Goal: Task Accomplishment & Management: Use online tool/utility

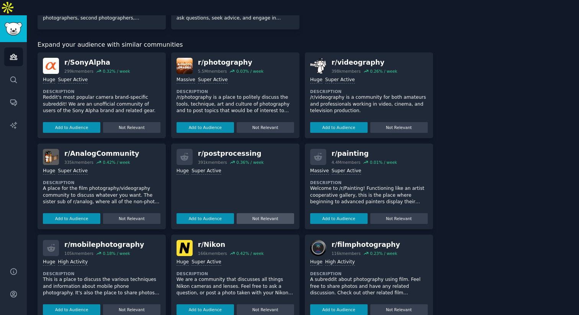
scroll to position [264, 0]
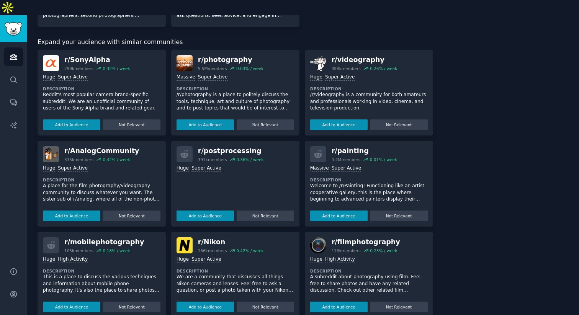
click at [219, 173] on div "Huge Super Active Add to Audience Not Relevant" at bounding box center [234, 191] width 117 height 59
click at [171, 141] on div "r/ postprocessing 391k members 0.36 % / week Huge Super Active Add to Audience …" at bounding box center [235, 184] width 128 height 86
click at [194, 146] on div "r/ postprocessing 391k members 0.36 % / week" at bounding box center [234, 154] width 117 height 16
click at [218, 146] on div "r/ postprocessing" at bounding box center [231, 151] width 66 height 10
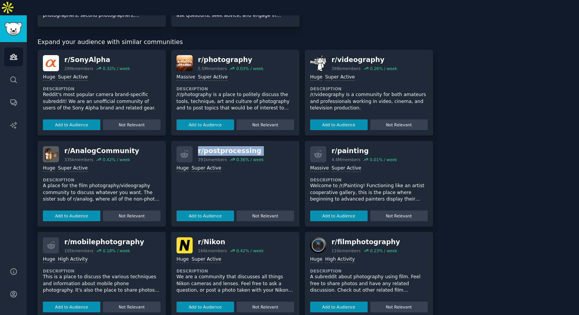
click at [218, 146] on div "r/ postprocessing" at bounding box center [231, 151] width 66 height 10
click at [215, 208] on div "Add to Audience Not Relevant" at bounding box center [234, 214] width 117 height 13
click at [210, 210] on button "Add to Audience" at bounding box center [204, 215] width 57 height 11
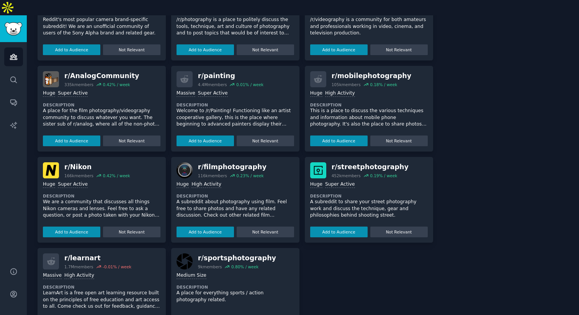
scroll to position [353, 0]
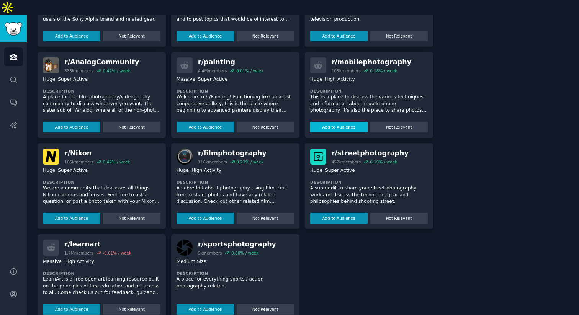
click at [344, 122] on button "Add to Audience" at bounding box center [338, 127] width 57 height 11
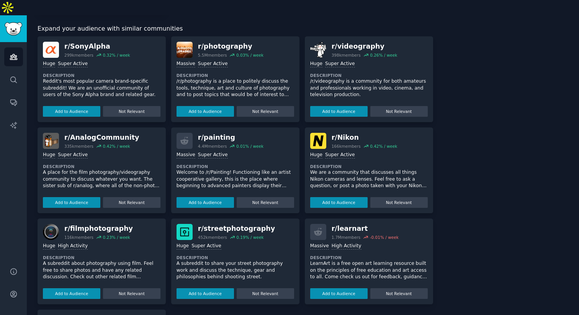
scroll to position [429, 0]
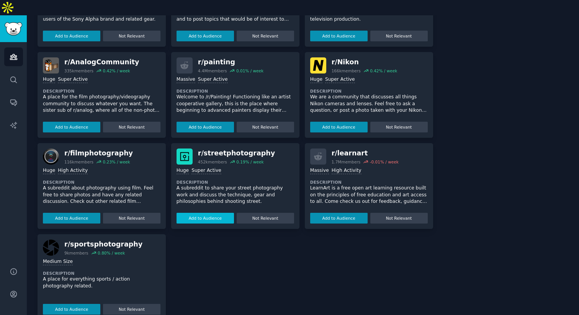
click at [211, 213] on button "Add to Audience" at bounding box center [204, 218] width 57 height 11
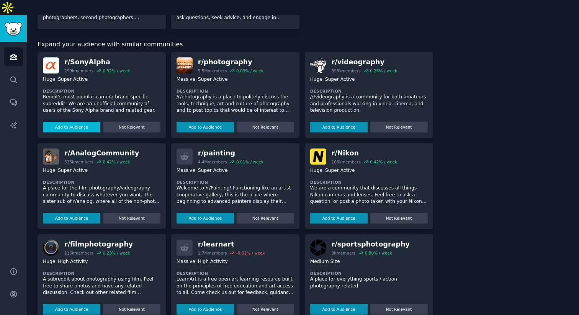
click at [87, 122] on button "Add to Audience" at bounding box center [71, 127] width 57 height 11
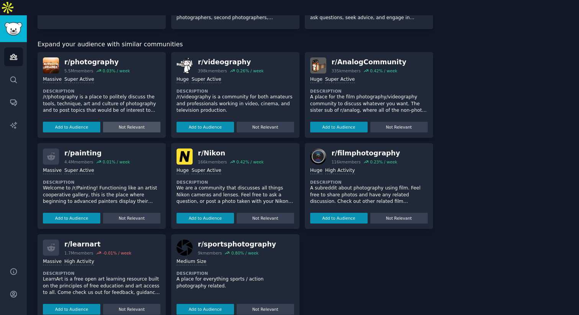
click at [119, 122] on button "Not Relevant" at bounding box center [131, 127] width 57 height 11
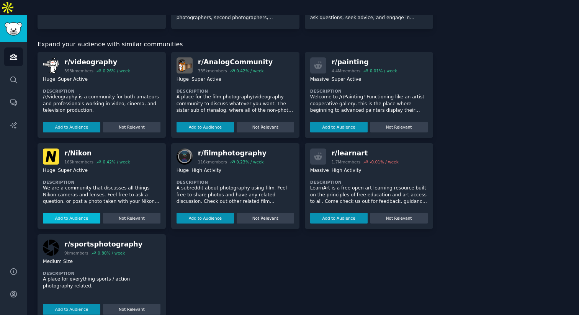
click at [82, 213] on button "Add to Audience" at bounding box center [71, 218] width 57 height 11
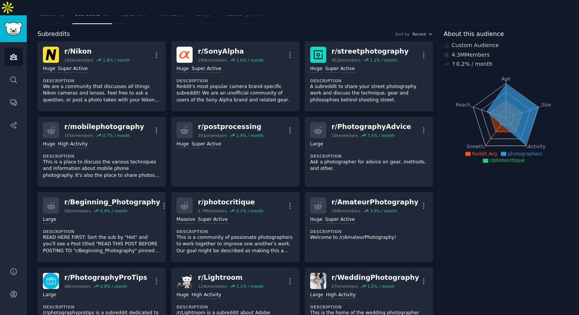
scroll to position [0, 0]
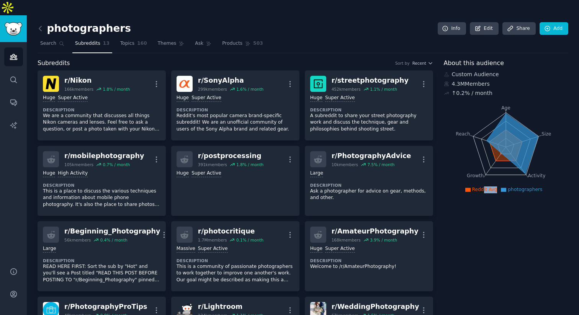
drag, startPoint x: 482, startPoint y: 176, endPoint x: 499, endPoint y: 176, distance: 17.2
click at [499, 186] on ul "Reddit Avg photographers" at bounding box center [505, 189] width 120 height 7
drag, startPoint x: 496, startPoint y: 176, endPoint x: 470, endPoint y: 176, distance: 25.6
click at [470, 186] on li "Reddit Avg" at bounding box center [481, 189] width 32 height 7
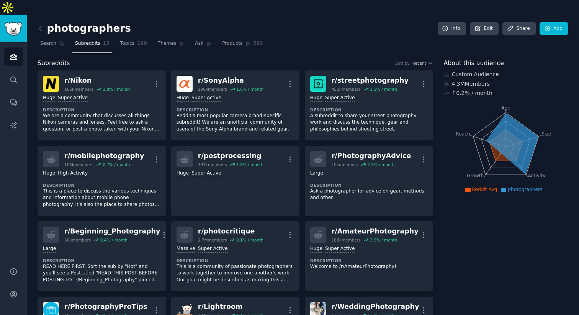
click at [470, 187] on icon at bounding box center [467, 189] width 5 height 4
click at [473, 173] on tspan "Growth" at bounding box center [474, 175] width 17 height 5
click at [496, 141] on icon at bounding box center [505, 145] width 33 height 31
click at [134, 37] on link "Topics 160" at bounding box center [133, 45] width 32 height 16
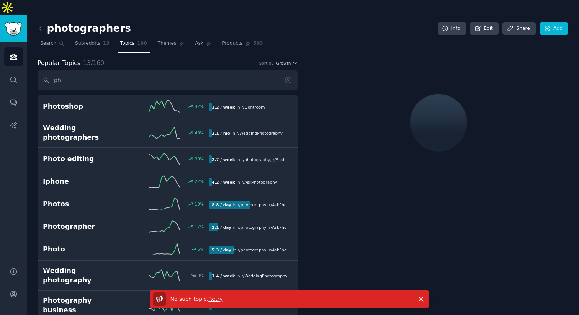
type input "p"
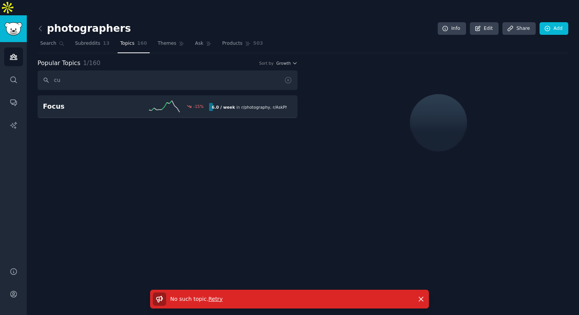
type input "c"
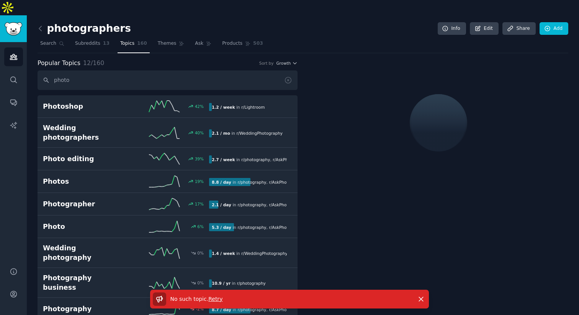
type input "photo"
